Goal: Task Accomplishment & Management: Manage account settings

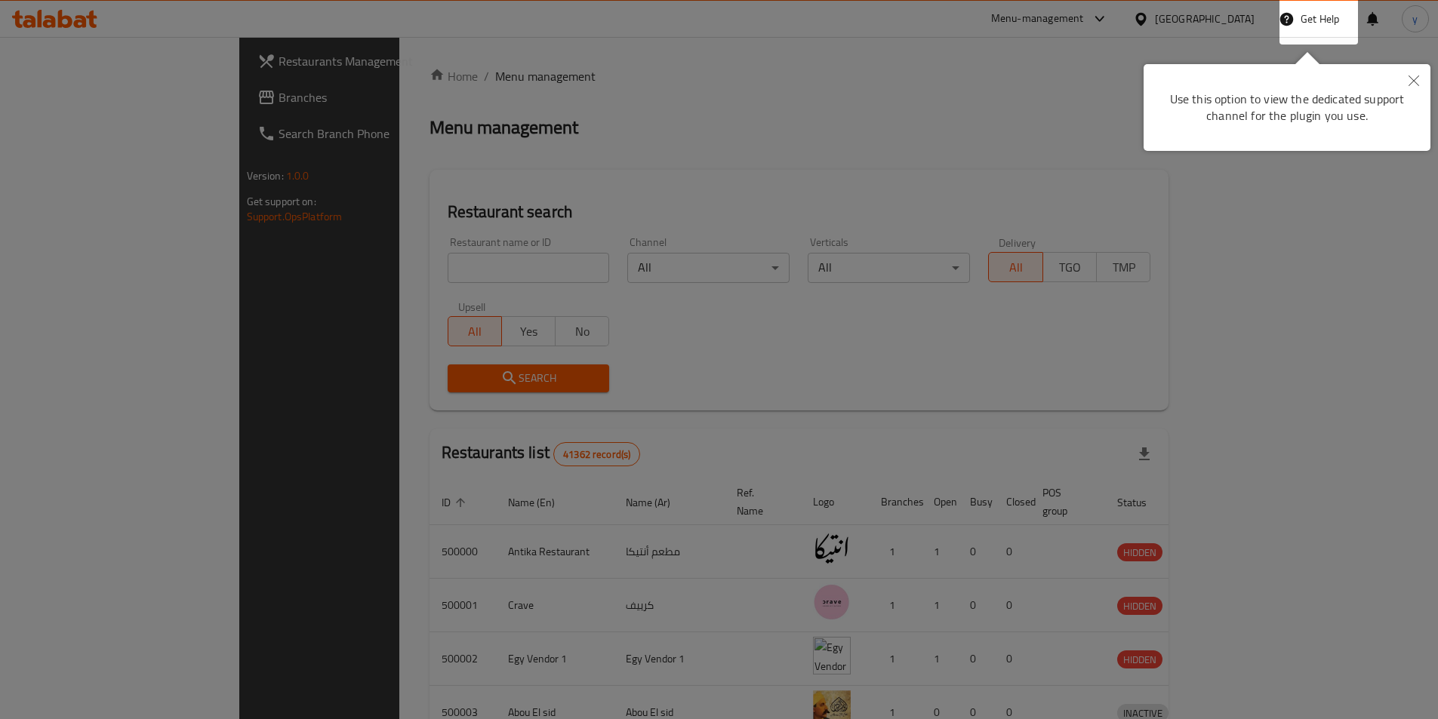
click at [1409, 79] on icon "Close" at bounding box center [1413, 80] width 11 height 11
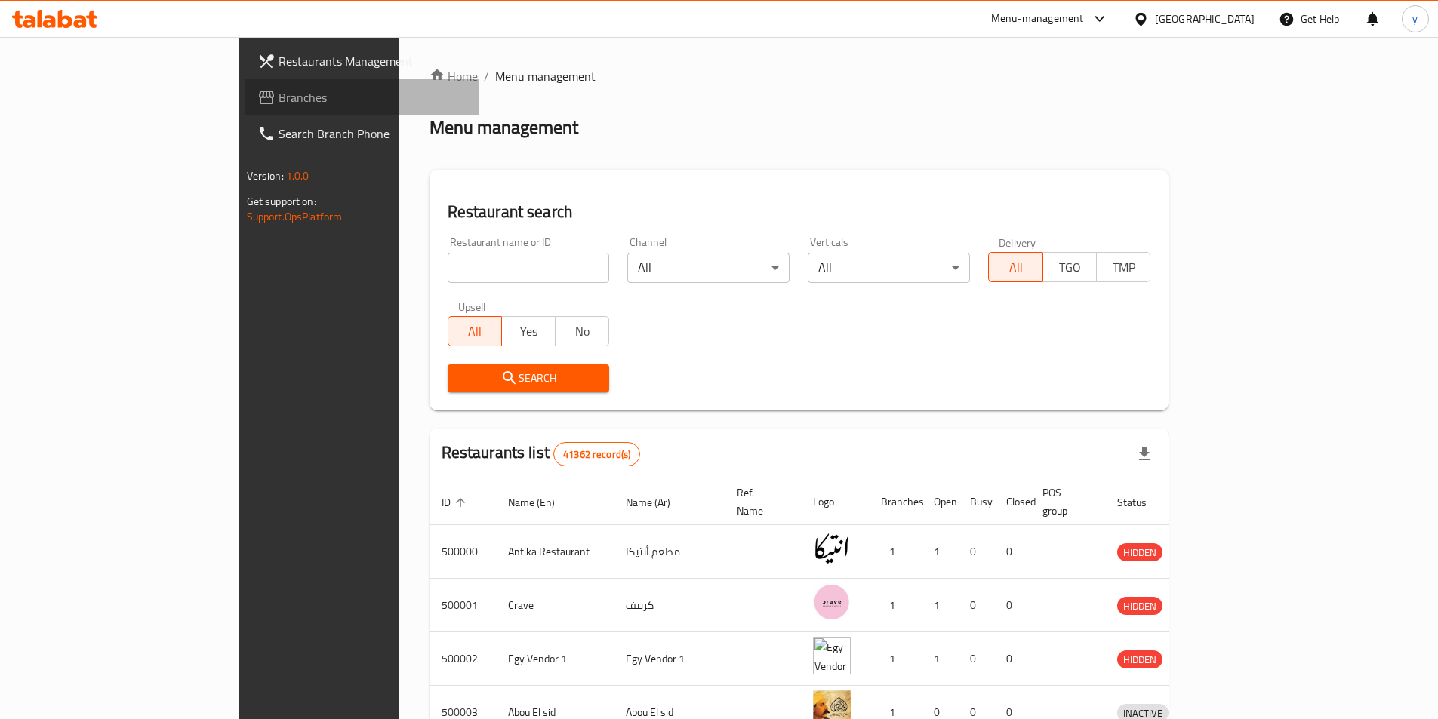
click at [278, 95] on span "Branches" at bounding box center [372, 97] width 189 height 18
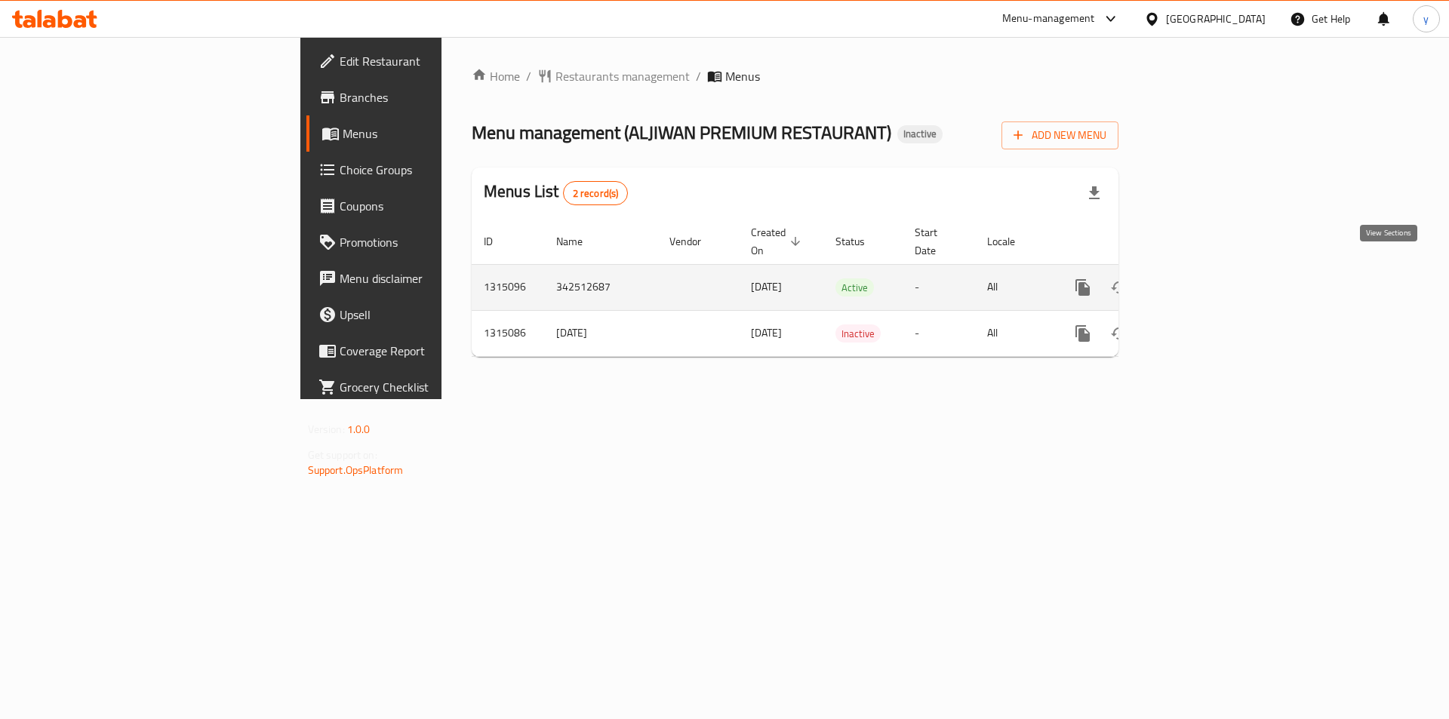
click at [1201, 278] on icon "enhanced table" at bounding box center [1192, 287] width 18 height 18
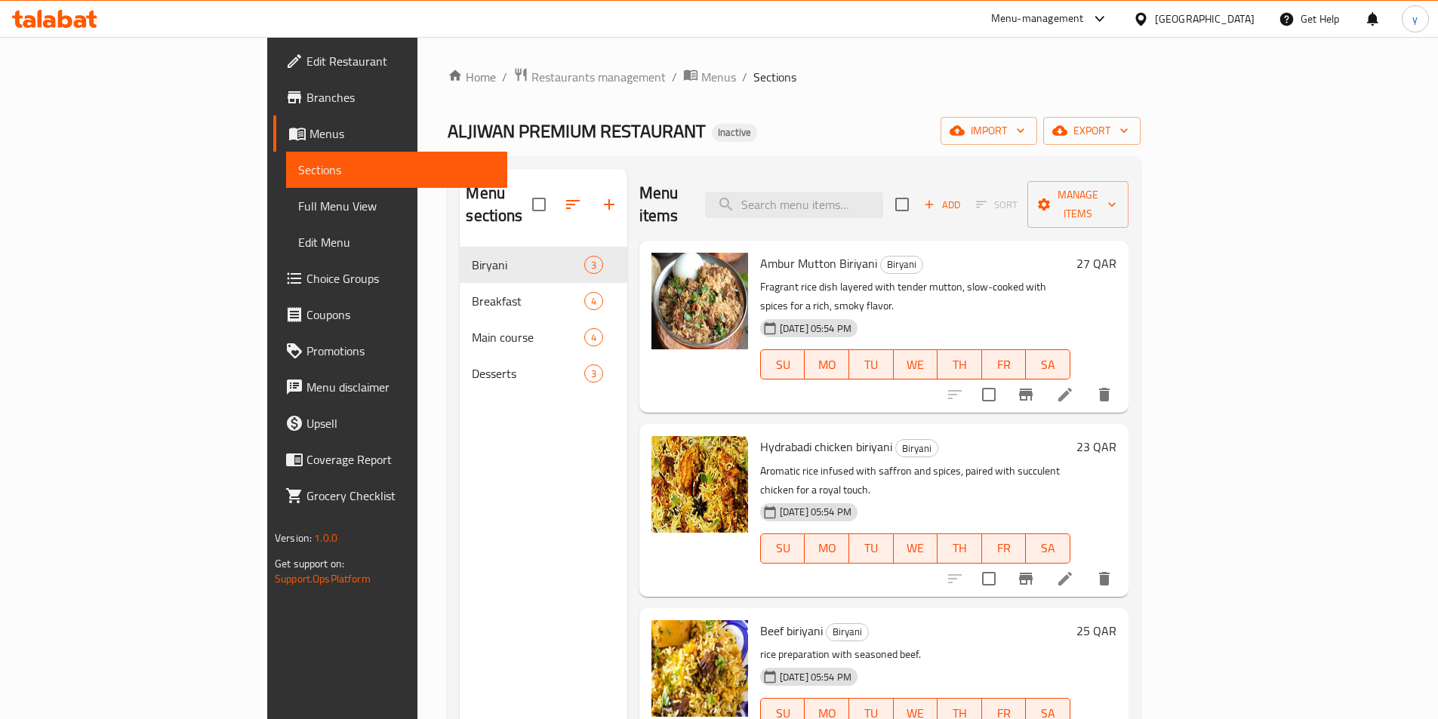
click at [306, 60] on span "Edit Restaurant" at bounding box center [400, 61] width 189 height 18
